Goal: Share content: Share content

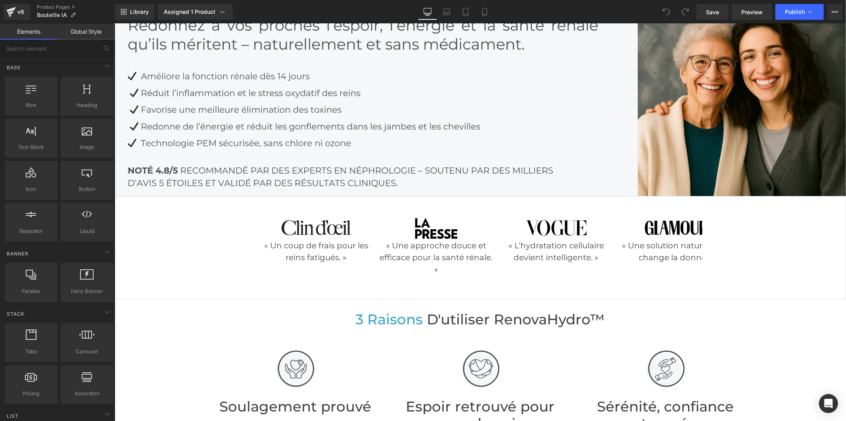
scroll to position [220, 0]
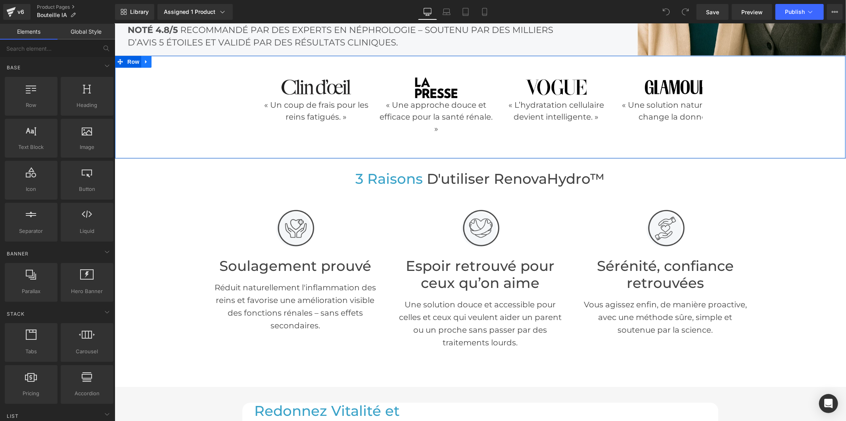
click at [142, 56] on link at bounding box center [146, 62] width 10 height 12
click at [143, 59] on icon at bounding box center [146, 62] width 6 height 6
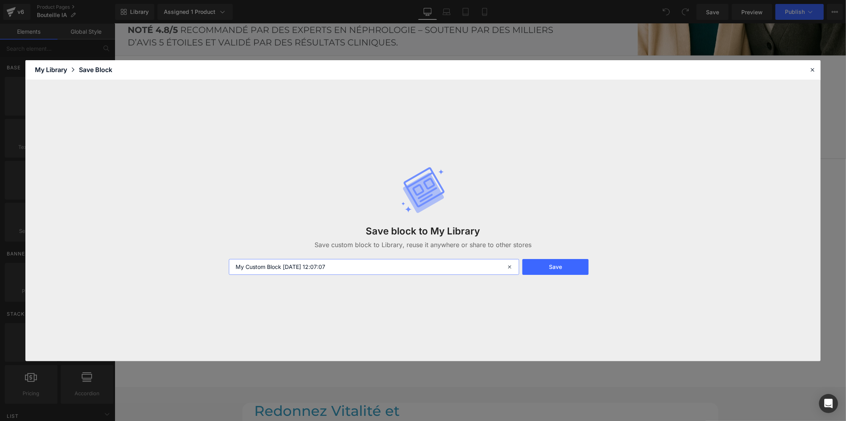
drag, startPoint x: 345, startPoint y: 268, endPoint x: 230, endPoint y: 260, distance: 114.9
click at [230, 260] on input "My Custom Block [DATE] 12:07:07" at bounding box center [374, 267] width 290 height 16
type input "a"
type input "marque"
click at [564, 273] on button "Save" at bounding box center [555, 267] width 66 height 16
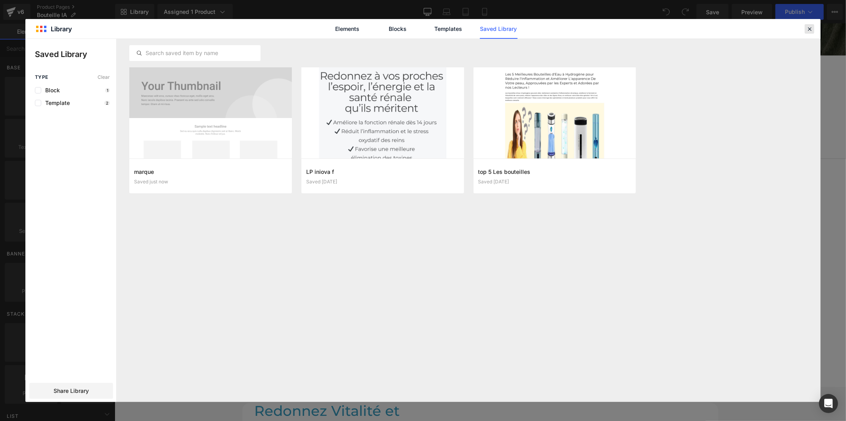
click at [806, 28] on icon at bounding box center [809, 28] width 7 height 7
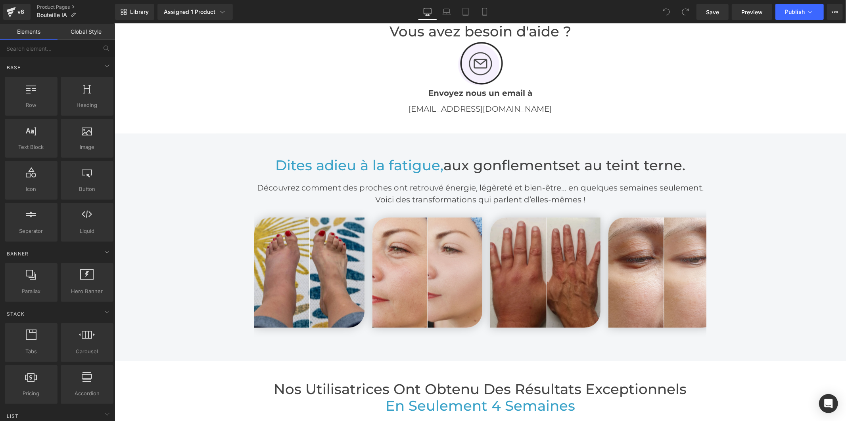
scroll to position [1586, 0]
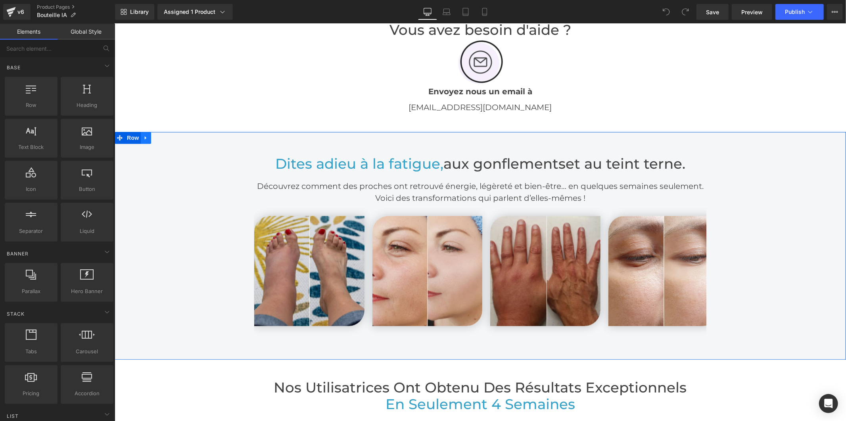
click at [143, 136] on icon at bounding box center [146, 137] width 6 height 6
click at [146, 135] on link at bounding box center [145, 138] width 10 height 12
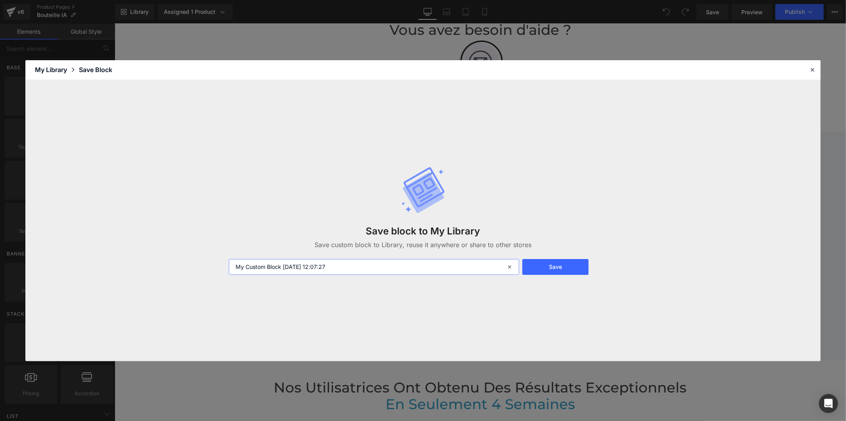
drag, startPoint x: 342, startPoint y: 270, endPoint x: 208, endPoint y: 270, distance: 134.4
click at [208, 270] on div "Save block to My Library Save custom block to Library, reuse it anywhere or sha…" at bounding box center [422, 221] width 795 height 282
type input "avant apres"
click at [545, 268] on button "Save" at bounding box center [555, 267] width 66 height 16
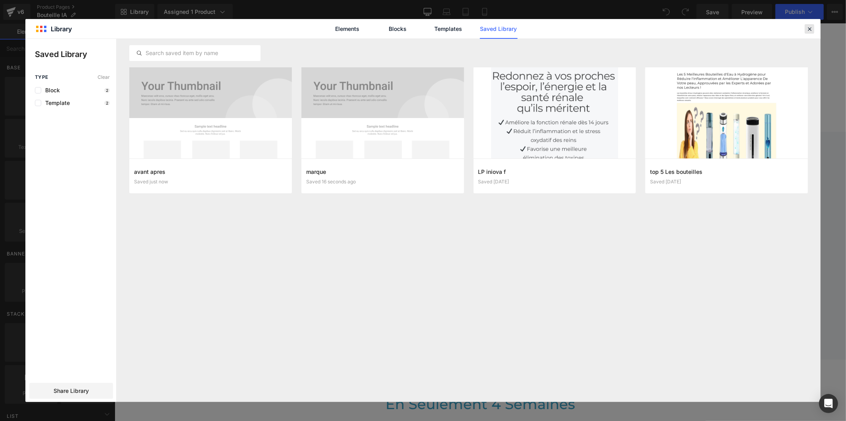
click at [808, 28] on icon at bounding box center [809, 28] width 7 height 7
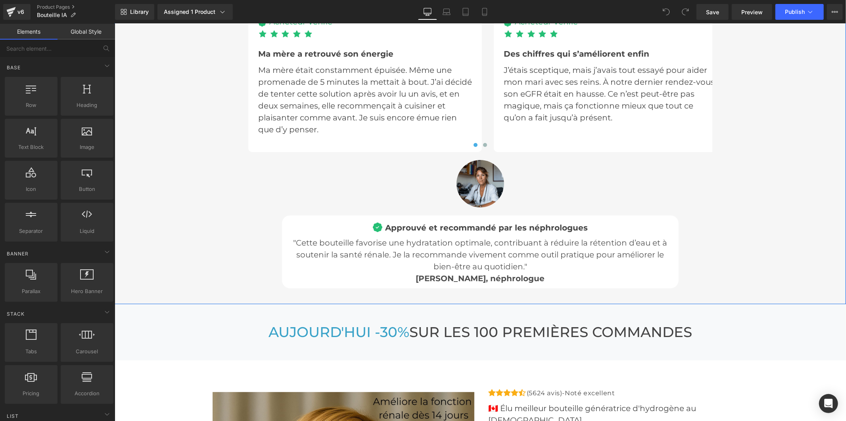
scroll to position [2599, 0]
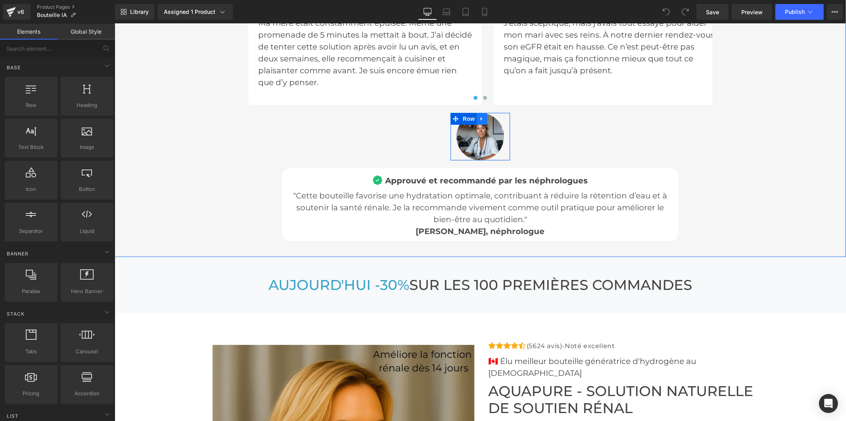
click at [480, 117] on icon at bounding box center [481, 119] width 2 height 4
click at [479, 116] on icon at bounding box center [482, 118] width 6 height 6
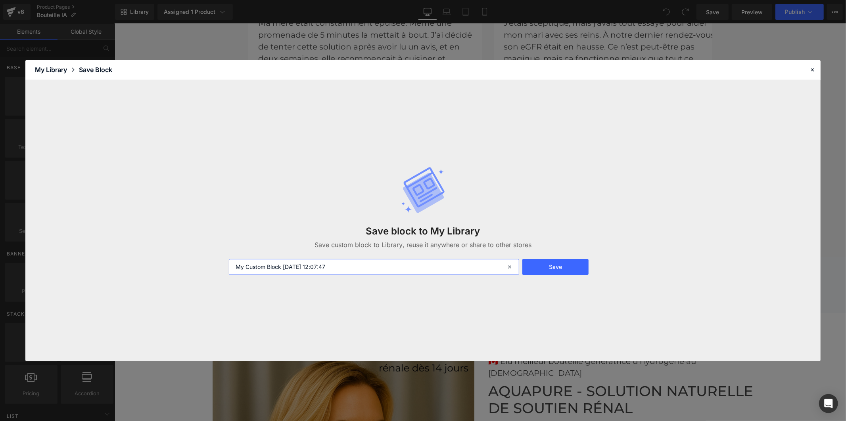
drag, startPoint x: 358, startPoint y: 263, endPoint x: 210, endPoint y: 269, distance: 148.4
click at [210, 269] on div "Save block to My Library Save custom block to Library, reuse it anywhere or sha…" at bounding box center [422, 221] width 795 height 282
type input "image doc"
click at [539, 264] on button "Save" at bounding box center [555, 267] width 66 height 16
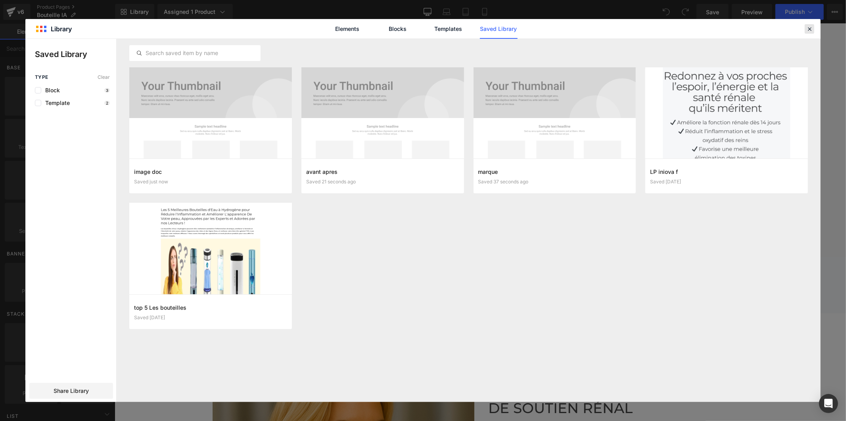
drag, startPoint x: 806, startPoint y: 31, endPoint x: 680, endPoint y: 11, distance: 128.0
click at [806, 31] on icon at bounding box center [809, 28] width 7 height 7
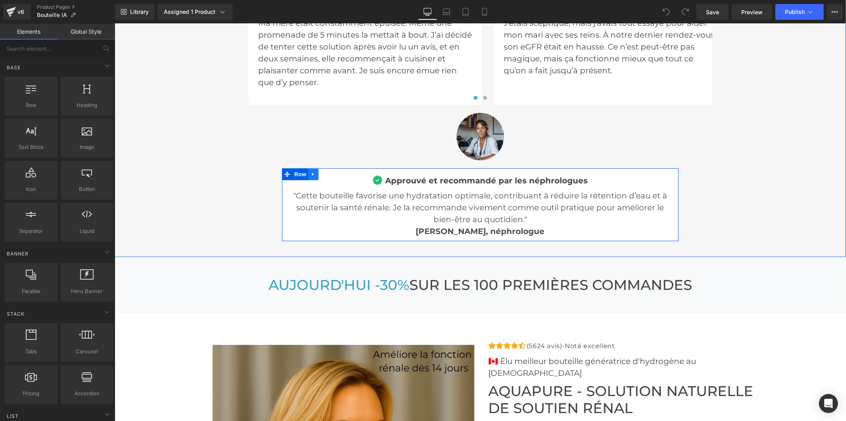
click at [311, 174] on icon at bounding box center [313, 174] width 6 height 6
click at [311, 173] on icon at bounding box center [313, 174] width 6 height 6
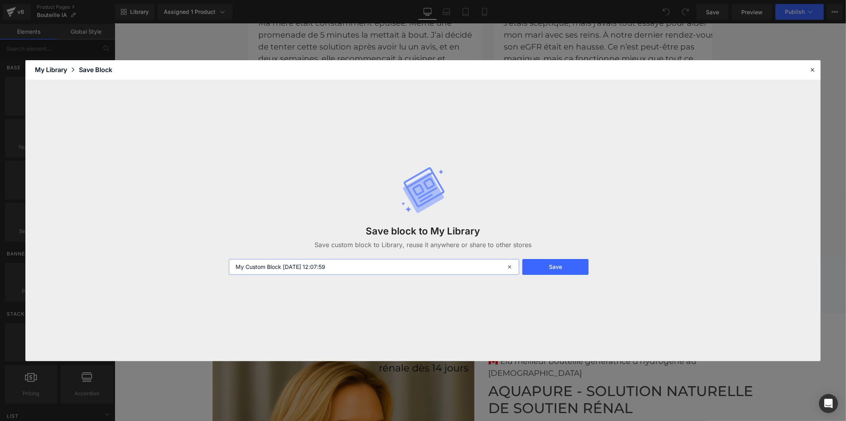
drag, startPoint x: 351, startPoint y: 263, endPoint x: 222, endPoint y: 274, distance: 129.7
click at [222, 274] on div "Save block to My Library Save custom block to Library, reuse it anywhere or sha…" at bounding box center [422, 221] width 795 height 282
type input "doc"
drag, startPoint x: 539, startPoint y: 270, endPoint x: 549, endPoint y: 261, distance: 12.9
click at [539, 270] on button "Save" at bounding box center [555, 267] width 66 height 16
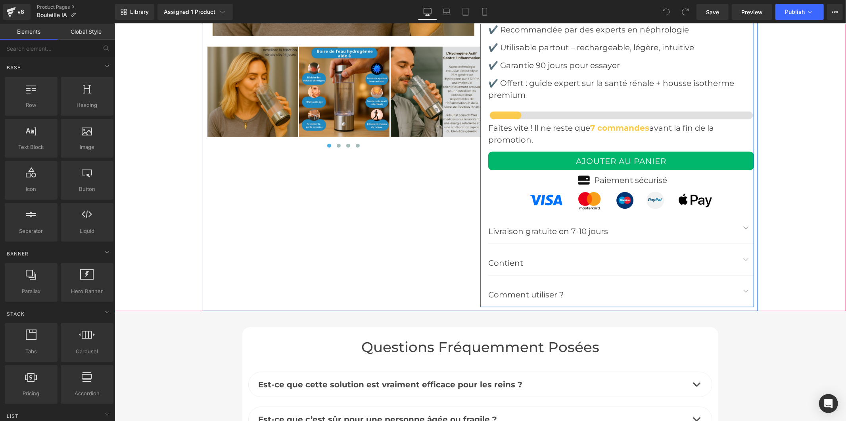
scroll to position [3172, 0]
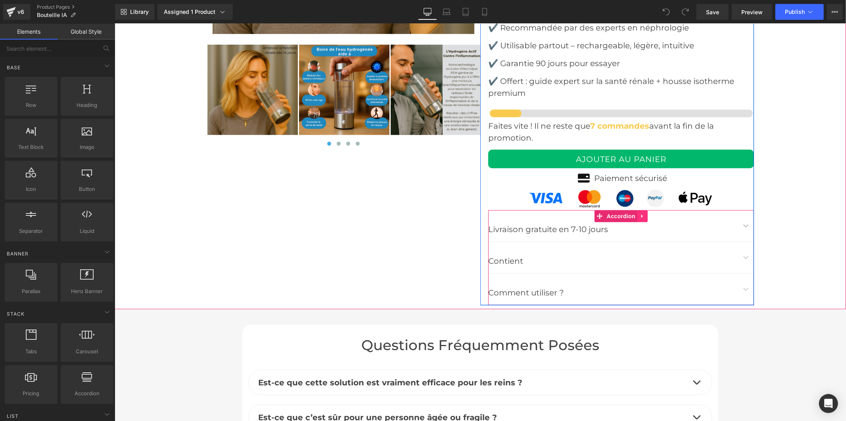
click at [639, 213] on icon at bounding box center [642, 216] width 6 height 6
click at [624, 213] on icon at bounding box center [627, 216] width 6 height 6
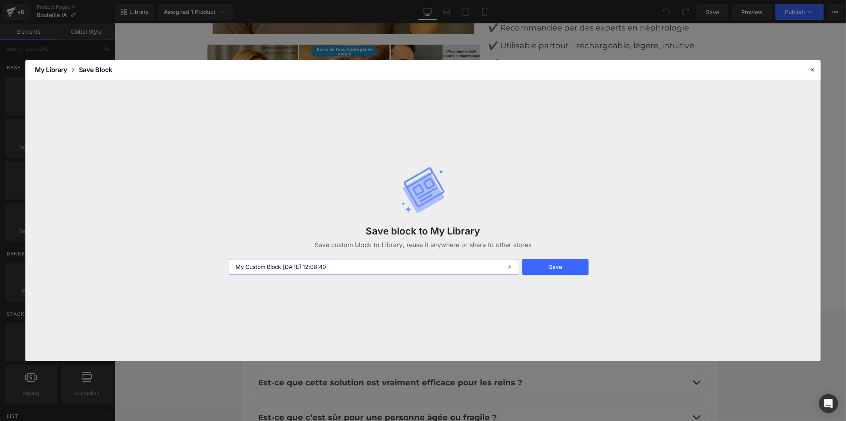
drag, startPoint x: 383, startPoint y: 270, endPoint x: 213, endPoint y: 263, distance: 169.8
click at [213, 263] on div "Save block to My Library Save custom block to Library, reuse it anywhere or sha…" at bounding box center [422, 221] width 795 height 282
type input "accordeon"
click at [579, 264] on button "Save" at bounding box center [555, 267] width 66 height 16
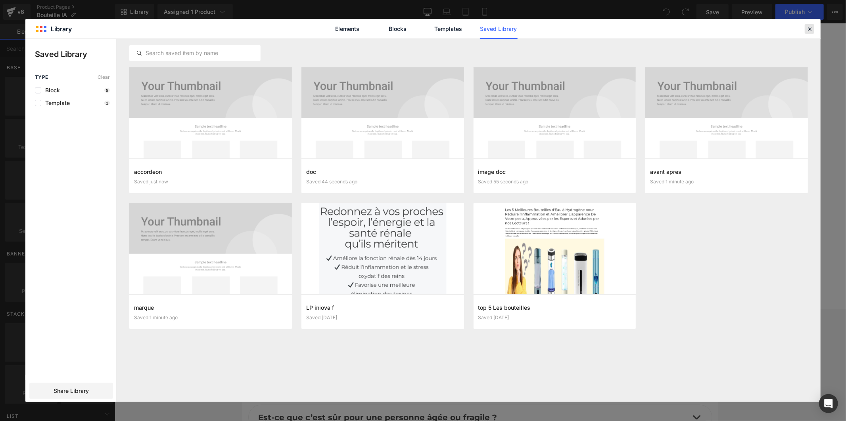
click at [0, 0] on div at bounding box center [0, 0] width 0 height 0
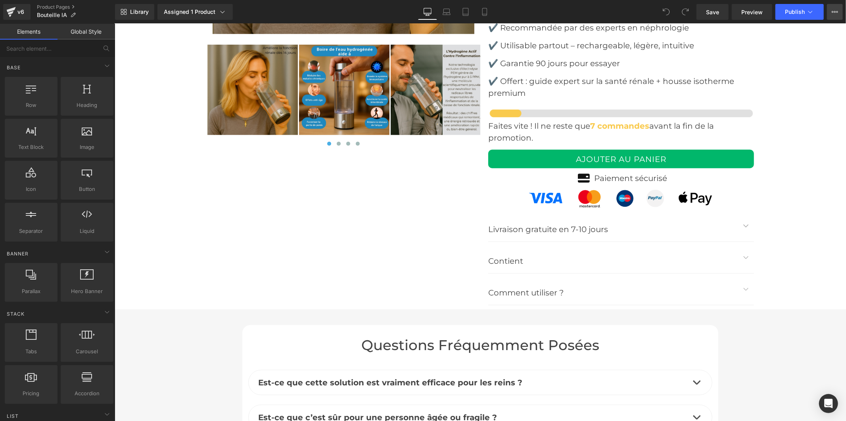
click at [831, 9] on icon at bounding box center [834, 12] width 6 height 6
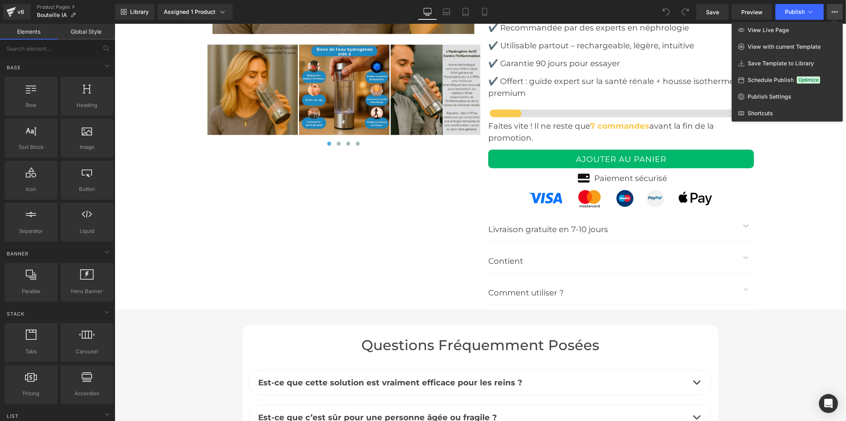
click at [598, 11] on div "Library Assigned 1 Product Product Preview Aquapure - Solution Naturelle de Sou…" at bounding box center [480, 12] width 731 height 16
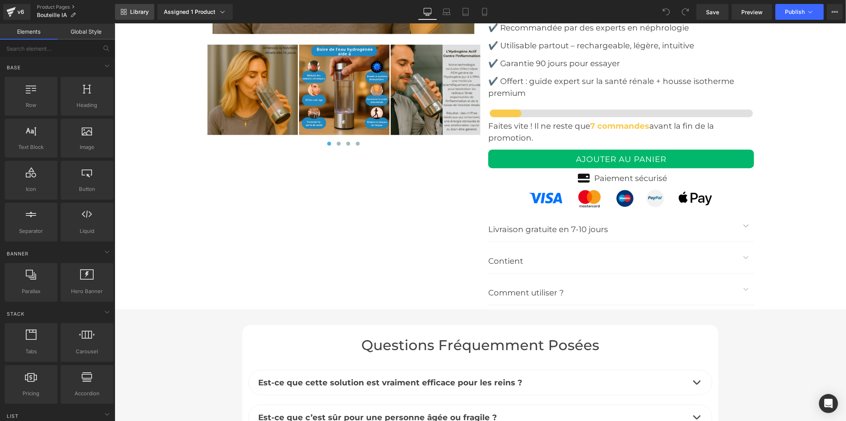
click at [134, 15] on span "Library" at bounding box center [139, 11] width 19 height 7
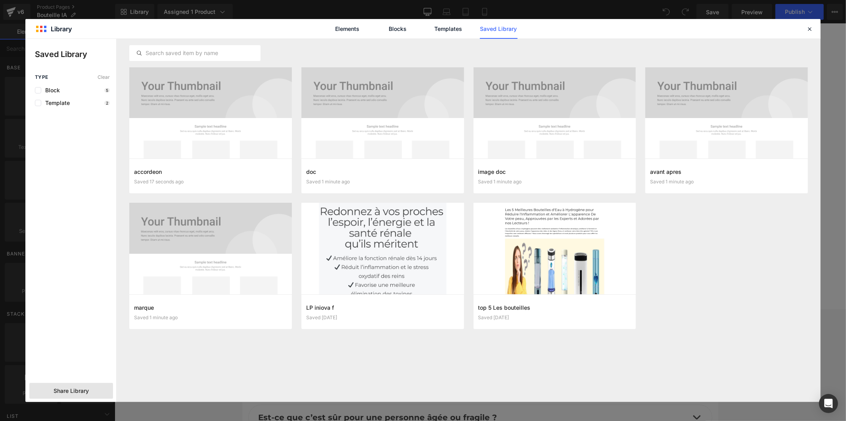
click at [65, 393] on span "Share Library" at bounding box center [71, 391] width 35 height 8
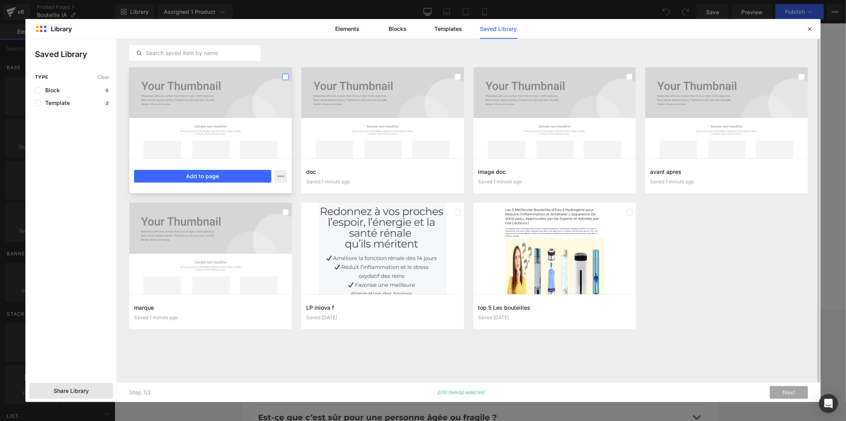
click at [282, 76] on label at bounding box center [285, 77] width 6 height 6
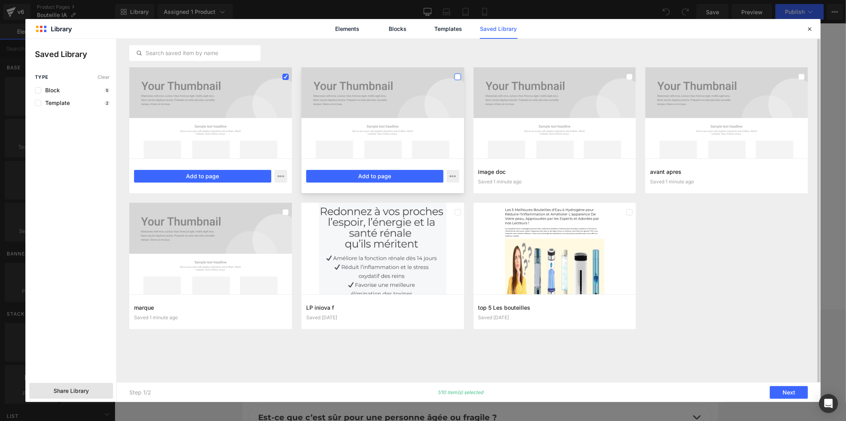
click at [458, 78] on label at bounding box center [457, 77] width 6 height 6
click at [630, 77] on label at bounding box center [629, 77] width 6 height 6
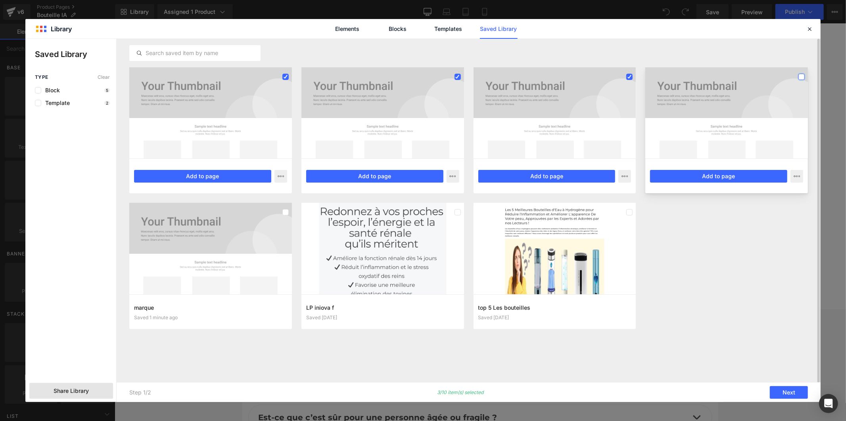
click at [799, 77] on label at bounding box center [801, 77] width 6 height 6
click at [287, 212] on label at bounding box center [285, 212] width 6 height 6
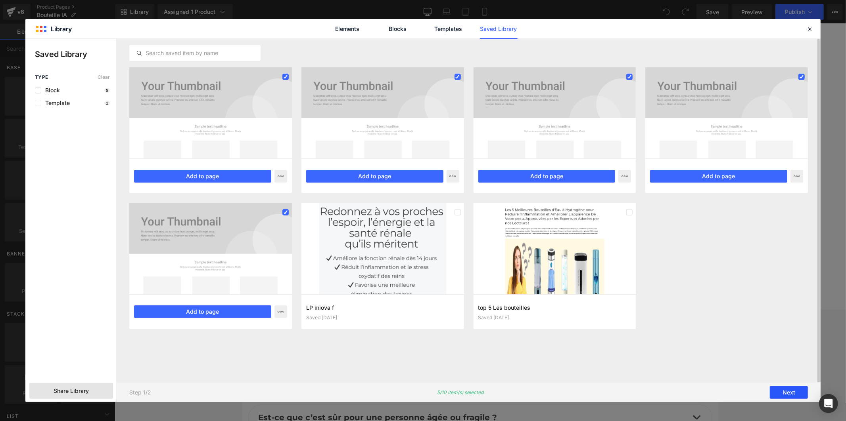
click at [789, 391] on button "Next" at bounding box center [789, 393] width 38 height 13
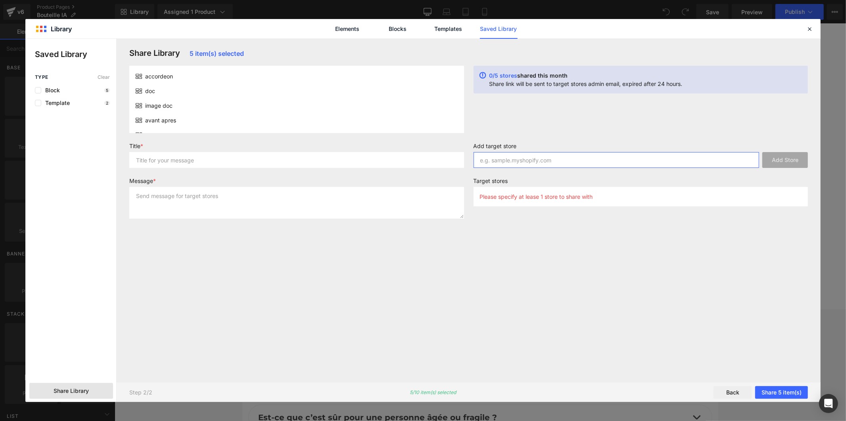
click at [500, 157] on input "text" at bounding box center [616, 160] width 286 height 16
paste input "zi1fq9-tb"
type input "zi1fq9-tb"
click at [778, 161] on button "Add Store" at bounding box center [785, 160] width 46 height 16
click at [359, 162] on input "text" at bounding box center [296, 160] width 335 height 16
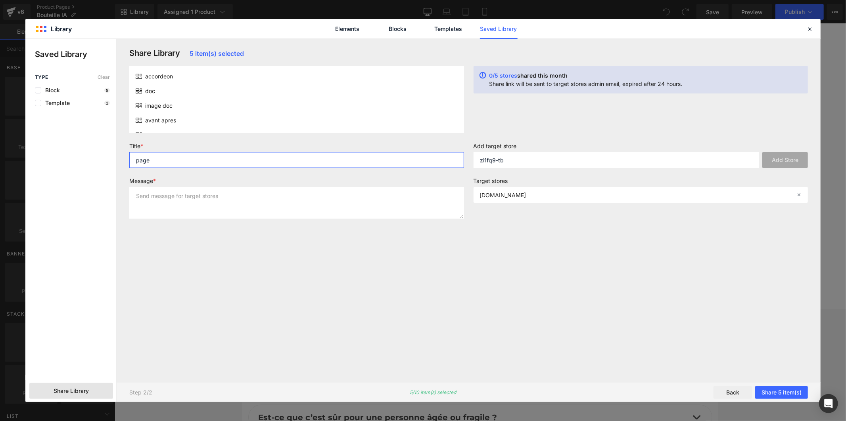
type input "page"
click at [339, 207] on textarea at bounding box center [296, 203] width 335 height 32
type textarea "page"
click at [768, 395] on button "Share 5 item(s)" at bounding box center [781, 393] width 53 height 13
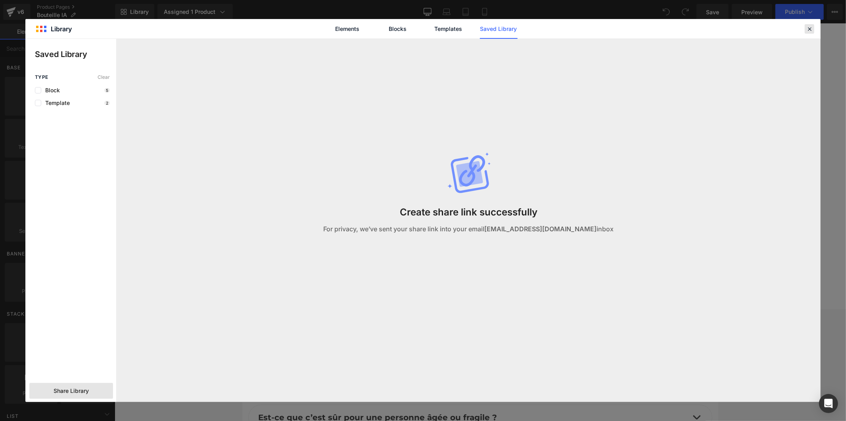
click at [806, 30] on icon at bounding box center [809, 28] width 7 height 7
